Goal: Information Seeking & Learning: Learn about a topic

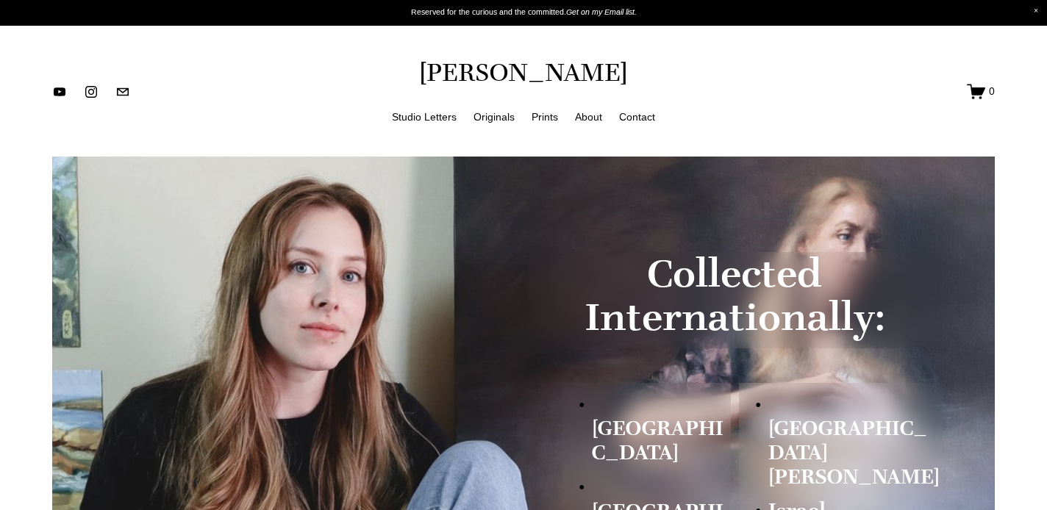
click at [433, 118] on link "Studio Letters" at bounding box center [424, 116] width 65 height 18
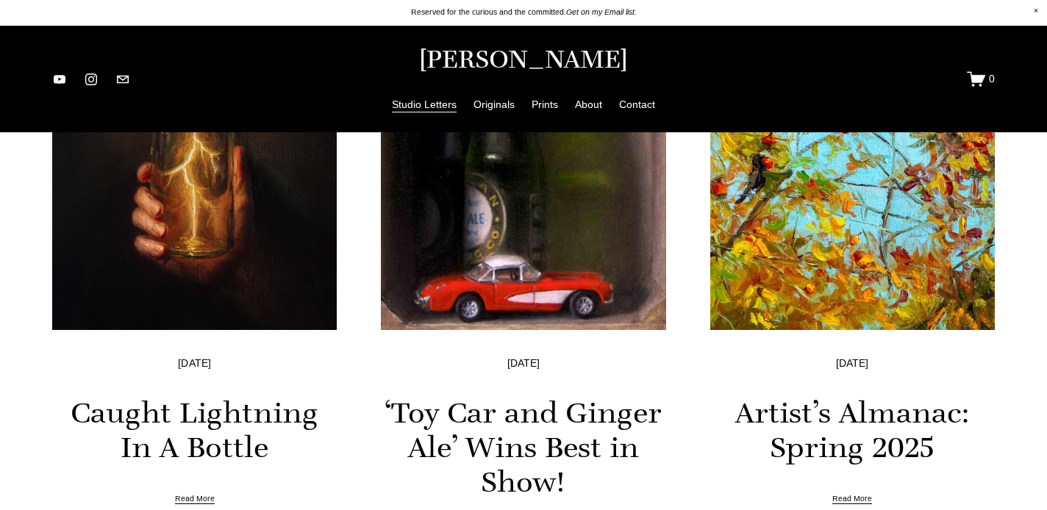
scroll to position [540, 0]
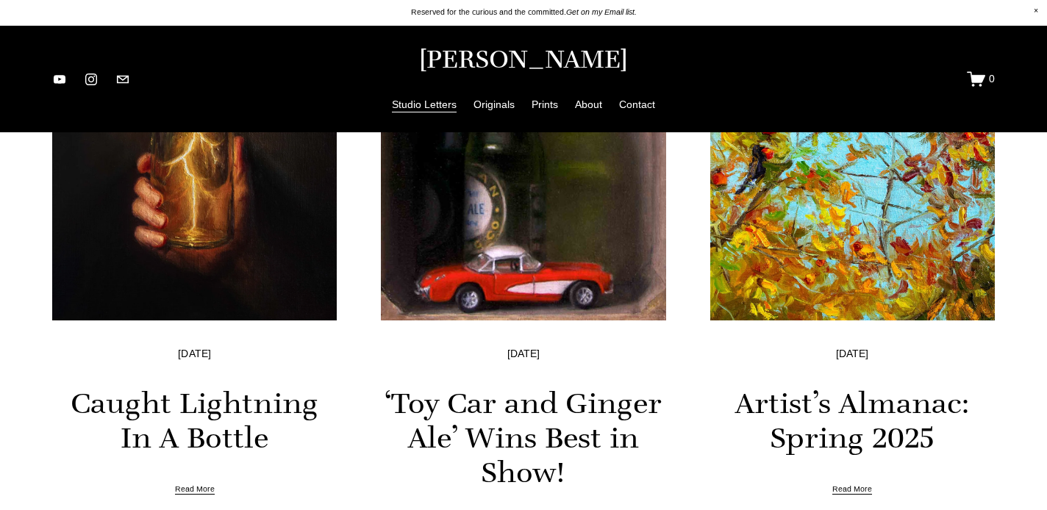
click at [879, 240] on img at bounding box center [853, 130] width 288 height 384
click at [227, 216] on img at bounding box center [195, 130] width 288 height 384
click at [800, 290] on img at bounding box center [853, 130] width 288 height 384
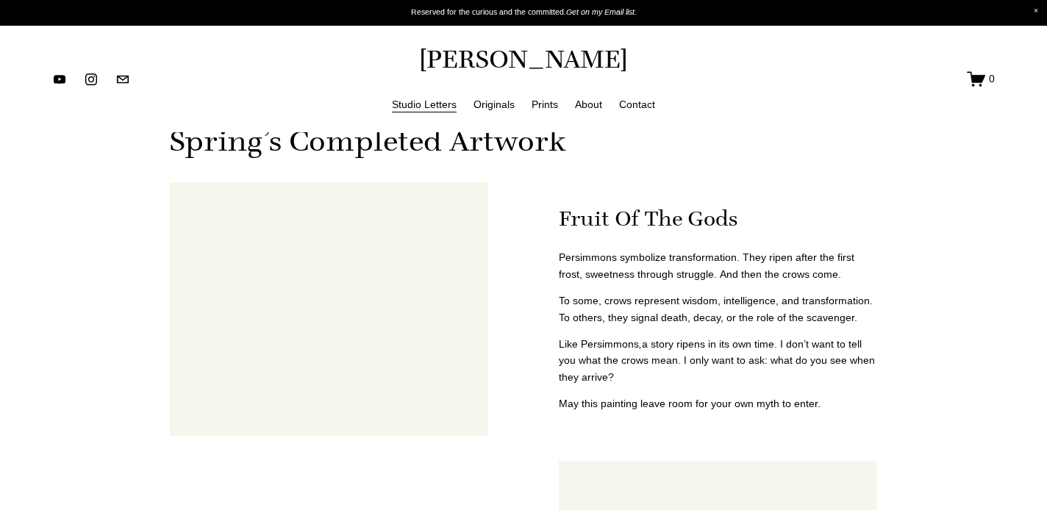
scroll to position [780, 0]
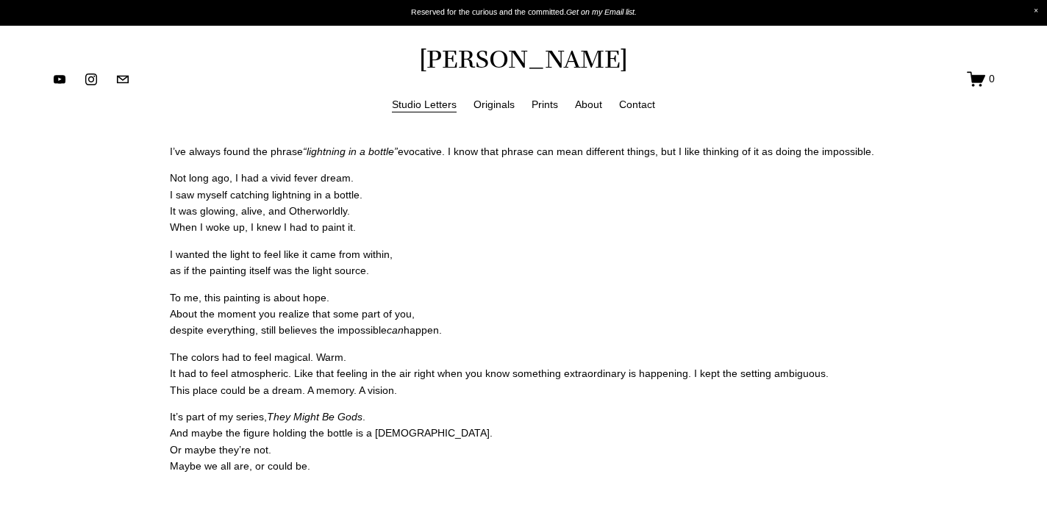
scroll to position [1621, 0]
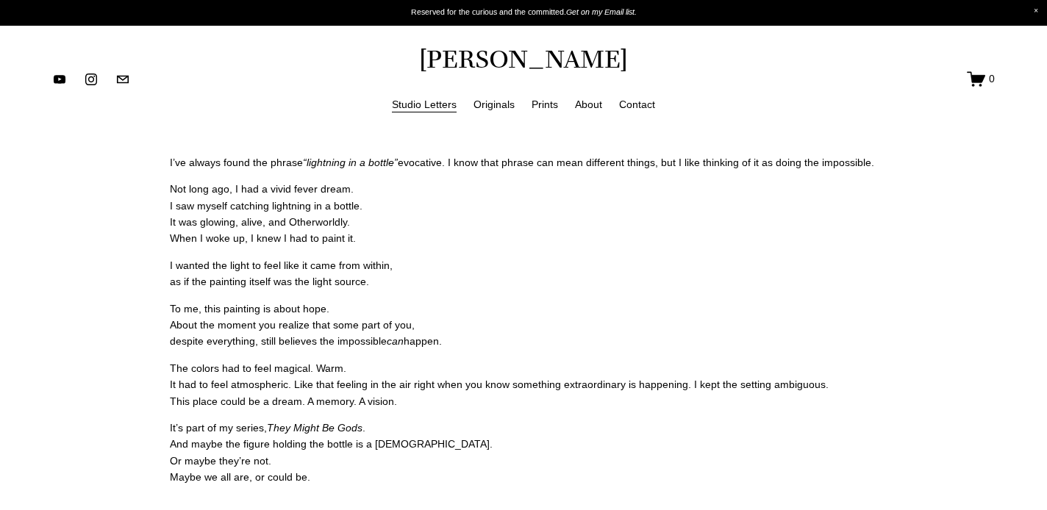
drag, startPoint x: 168, startPoint y: 160, endPoint x: 535, endPoint y: 469, distance: 479.5
click at [535, 469] on div "I’ve always found the phrase “lightning in a bottle” evocative. I know that phr…" at bounding box center [523, 360] width 732 height 437
copy div "I’ve always found the phrase “lightning in a bottle” evocative. I know that phr…"
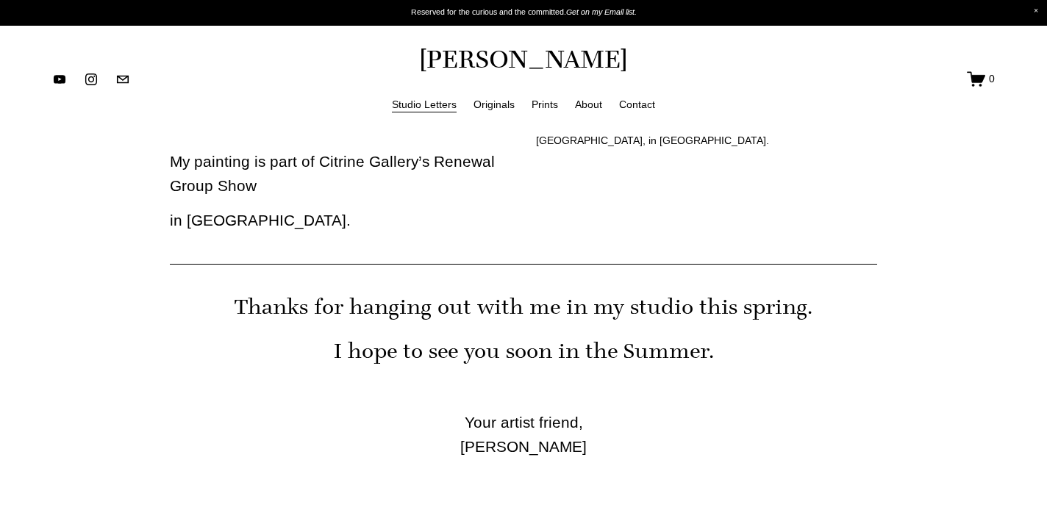
scroll to position [5171, 0]
drag, startPoint x: 231, startPoint y: 299, endPoint x: 751, endPoint y: 472, distance: 547.8
copy div "Thanks for hanging out with me in my studio this spring. I hope to see you soon…"
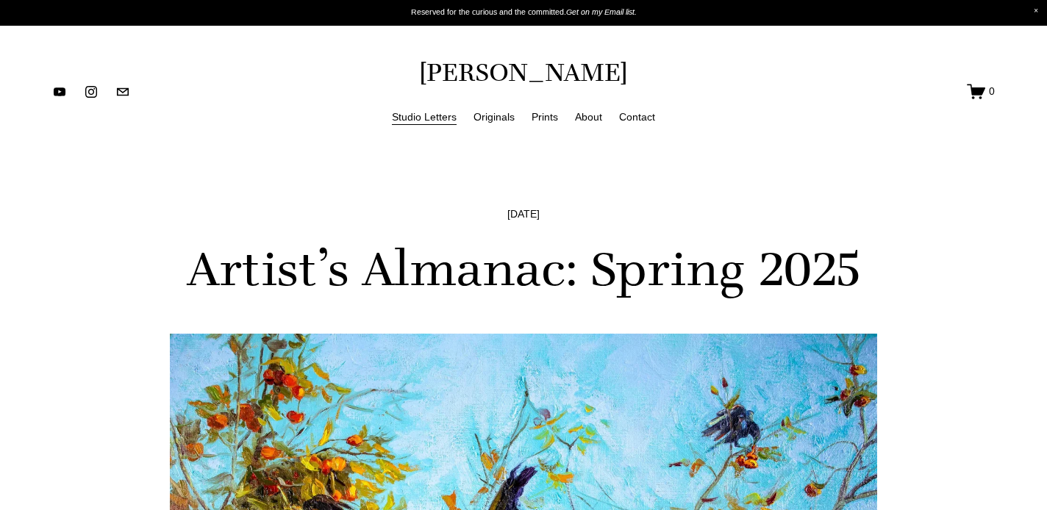
scroll to position [0, 0]
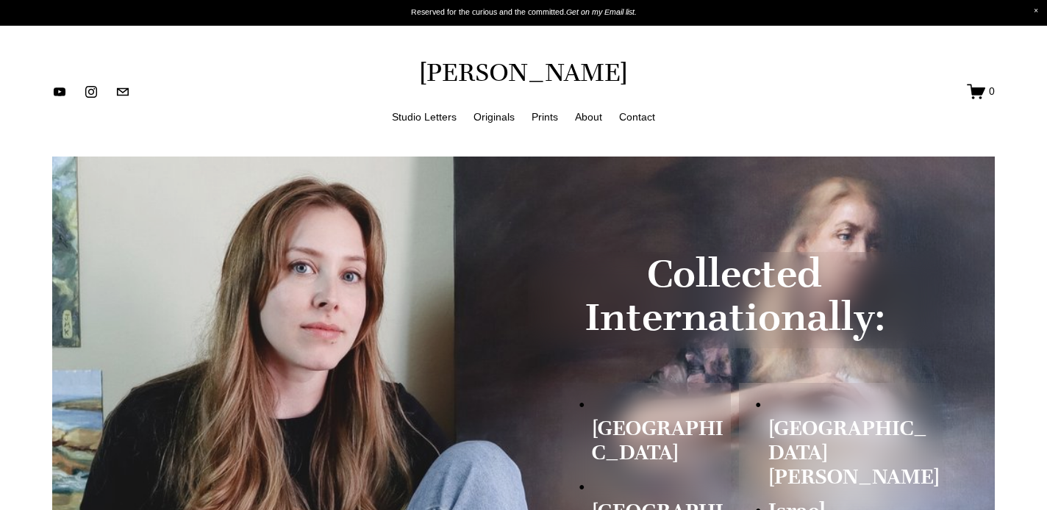
click at [449, 110] on link "Studio Letters" at bounding box center [424, 116] width 65 height 18
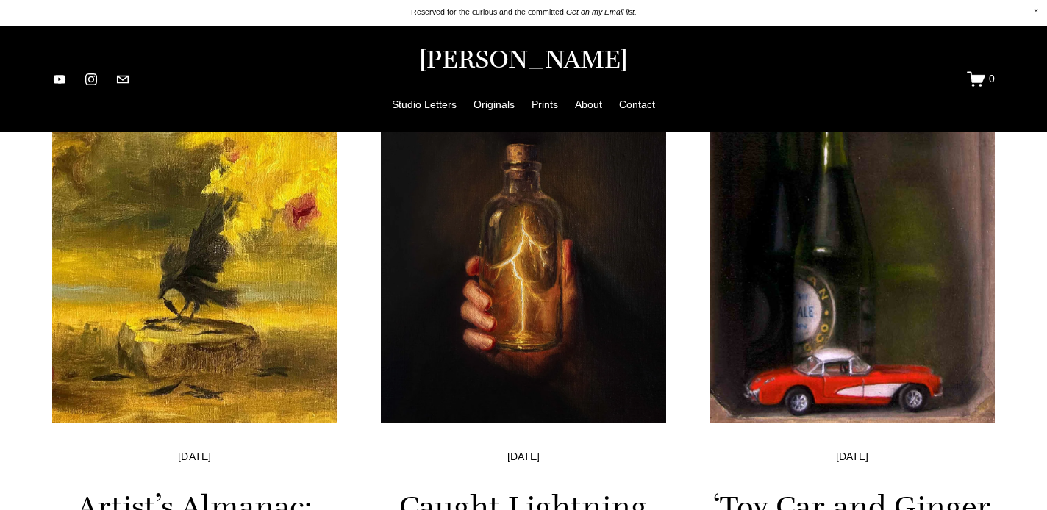
scroll to position [453, 0]
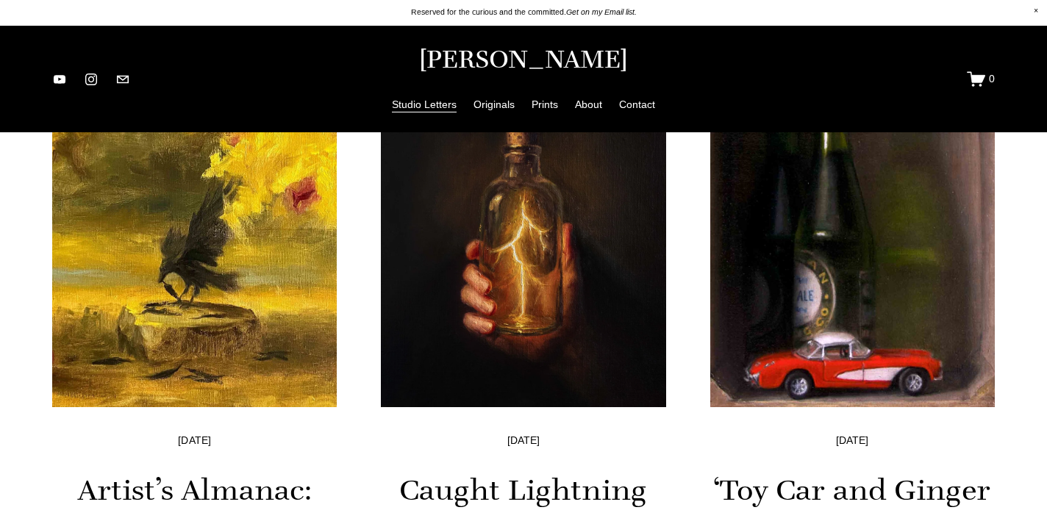
click at [295, 241] on img at bounding box center [195, 217] width 288 height 384
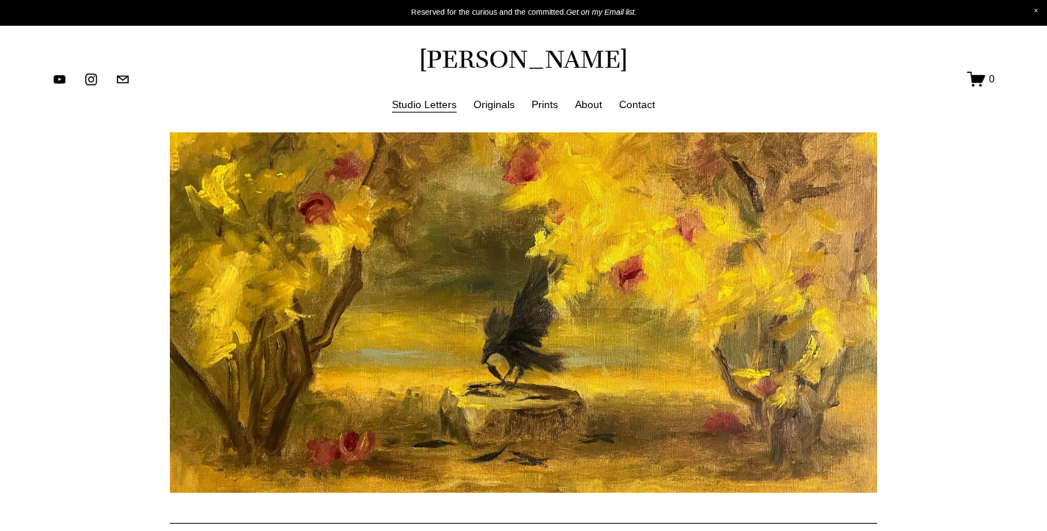
scroll to position [267, 0]
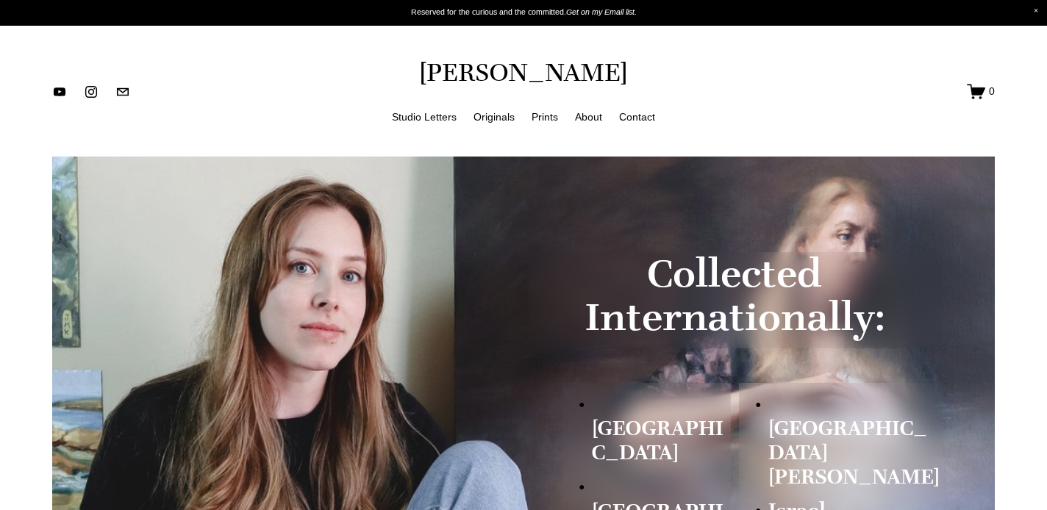
click at [493, 118] on link "Originals" at bounding box center [494, 116] width 41 height 18
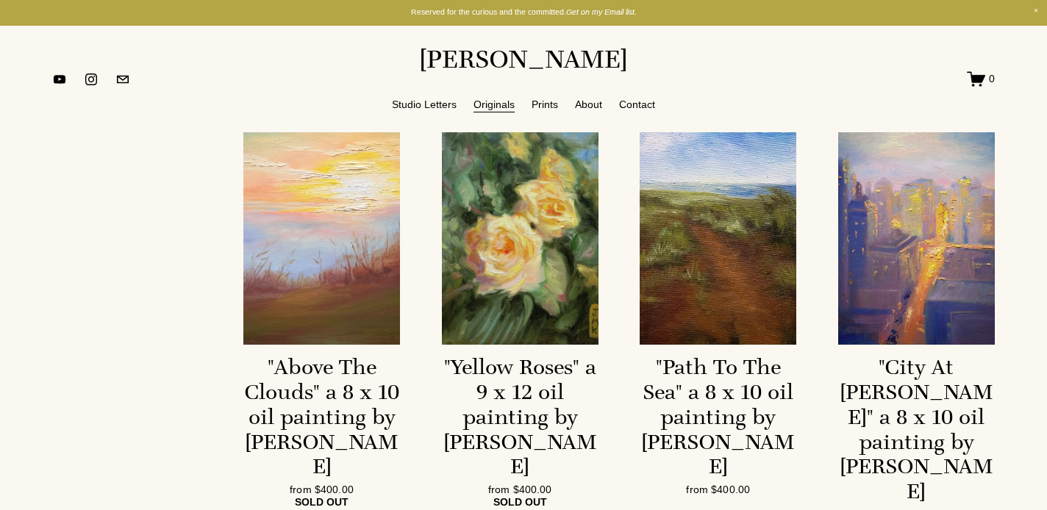
scroll to position [1114, 0]
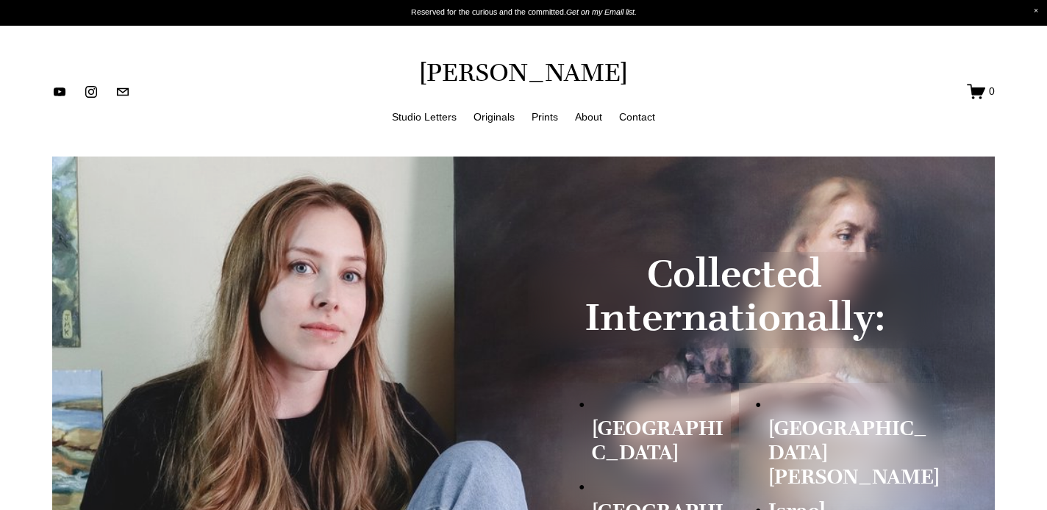
click at [499, 117] on link "Originals" at bounding box center [494, 116] width 41 height 18
